Goal: Find specific page/section: Find specific page/section

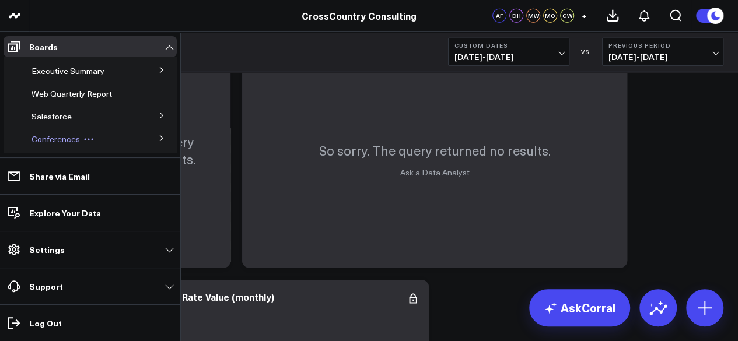
scroll to position [6180, 0]
click at [51, 115] on span "Salesforce" at bounding box center [51, 116] width 40 height 11
click at [55, 113] on span "Salesforce" at bounding box center [51, 116] width 40 height 11
click at [44, 118] on span "Salesforce" at bounding box center [51, 116] width 40 height 11
click at [57, 117] on span "Salesforce" at bounding box center [51, 116] width 40 height 11
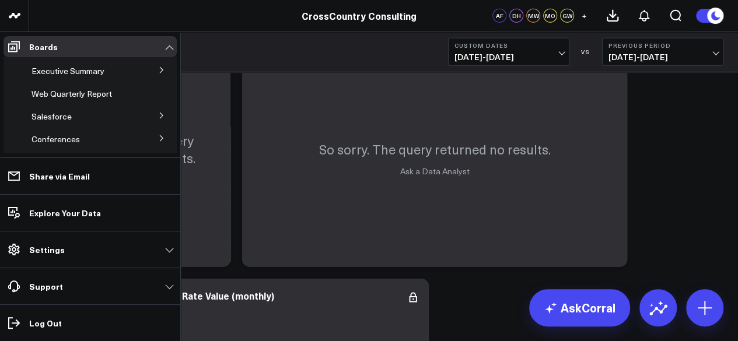
click at [159, 115] on icon at bounding box center [161, 115] width 7 height 7
click at [70, 141] on span "Salesforce Marketing Dashboard (2025)" at bounding box center [78, 142] width 80 height 20
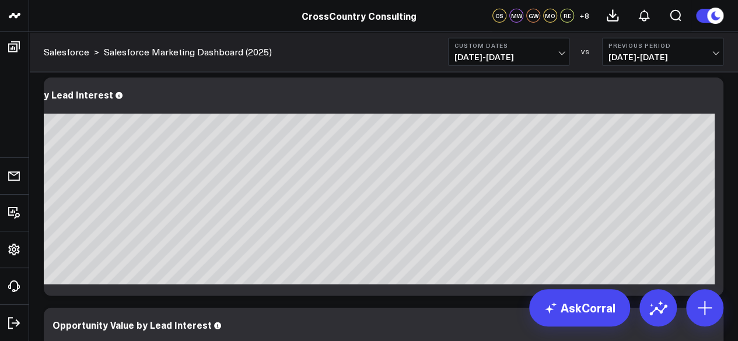
scroll to position [1479, 0]
